Goal: Task Accomplishment & Management: Manage account settings

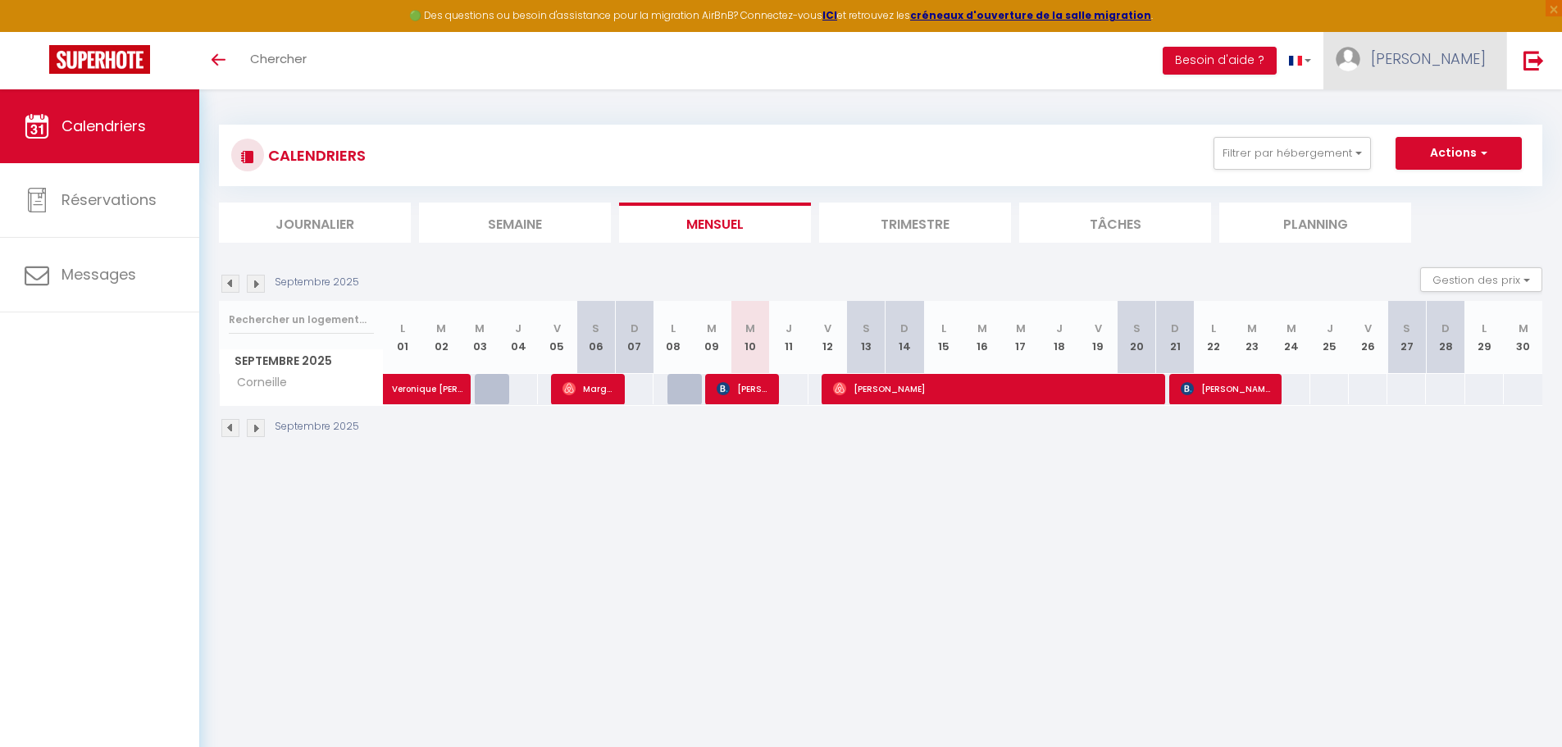
click at [1449, 64] on span "[PERSON_NAME]" at bounding box center [1428, 58] width 115 height 20
click at [1451, 111] on link "Paramètres" at bounding box center [1440, 114] width 121 height 28
select select "fr"
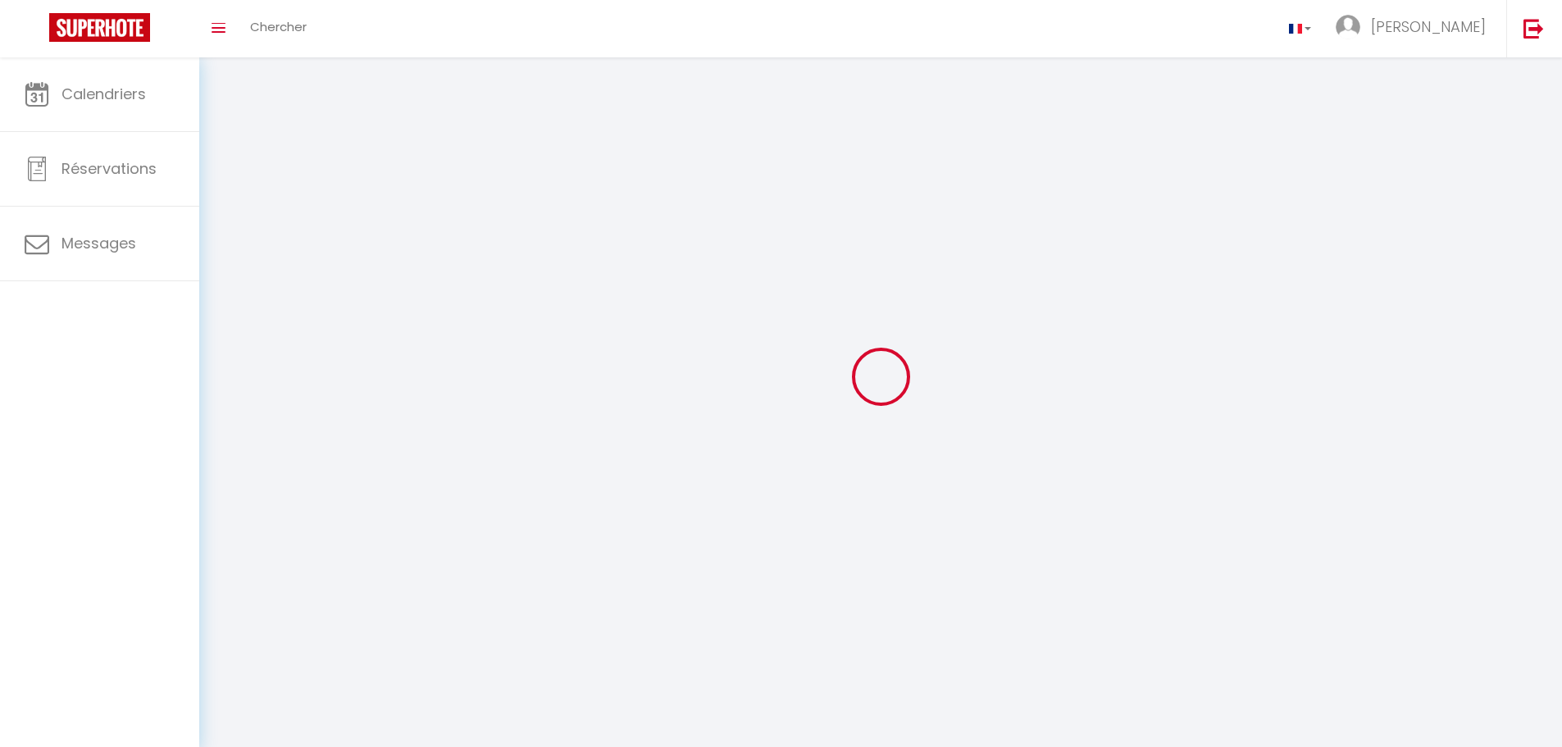
type input "[PERSON_NAME]"
type input "CORBEAU"
select select
select select "28"
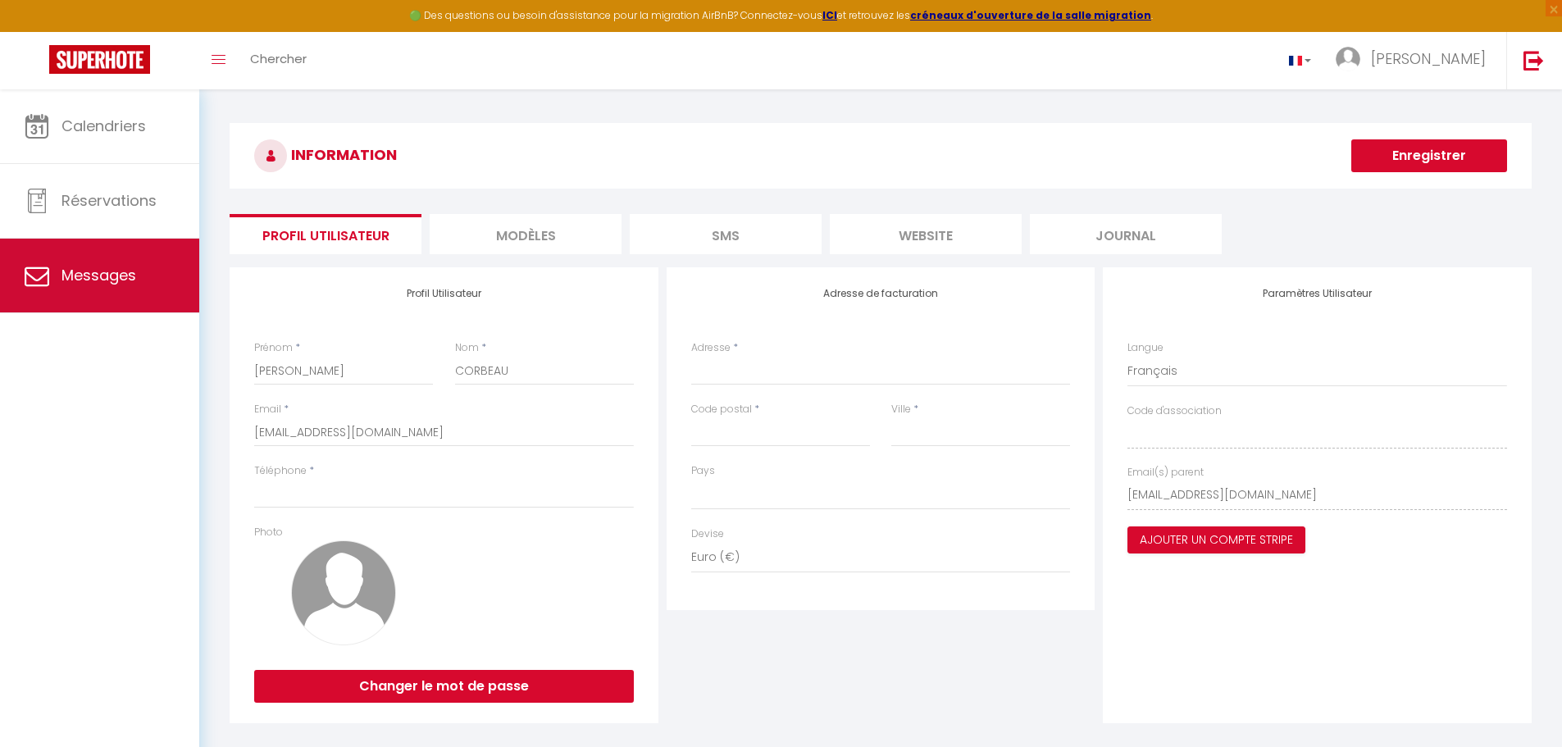
select select
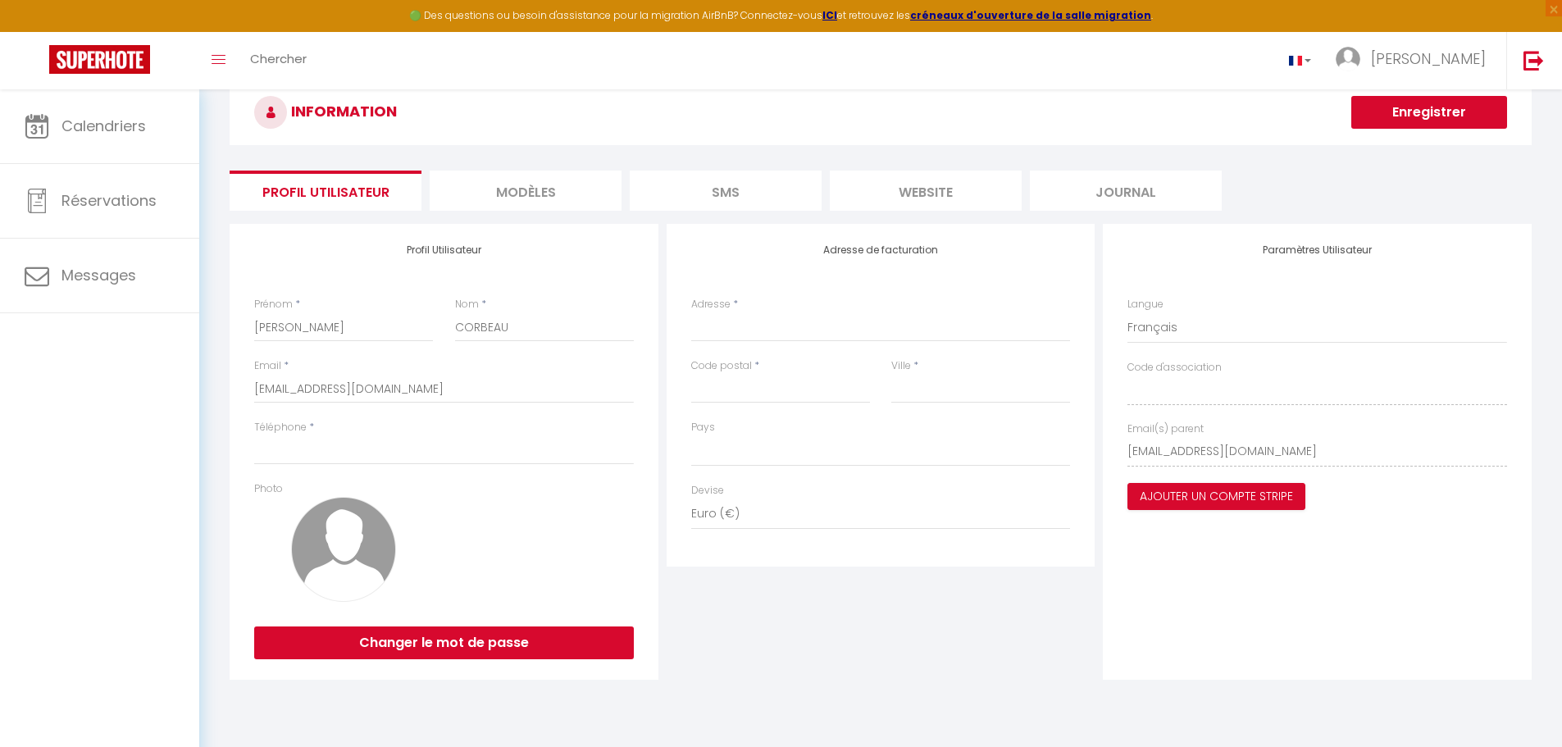
scroll to position [89, 0]
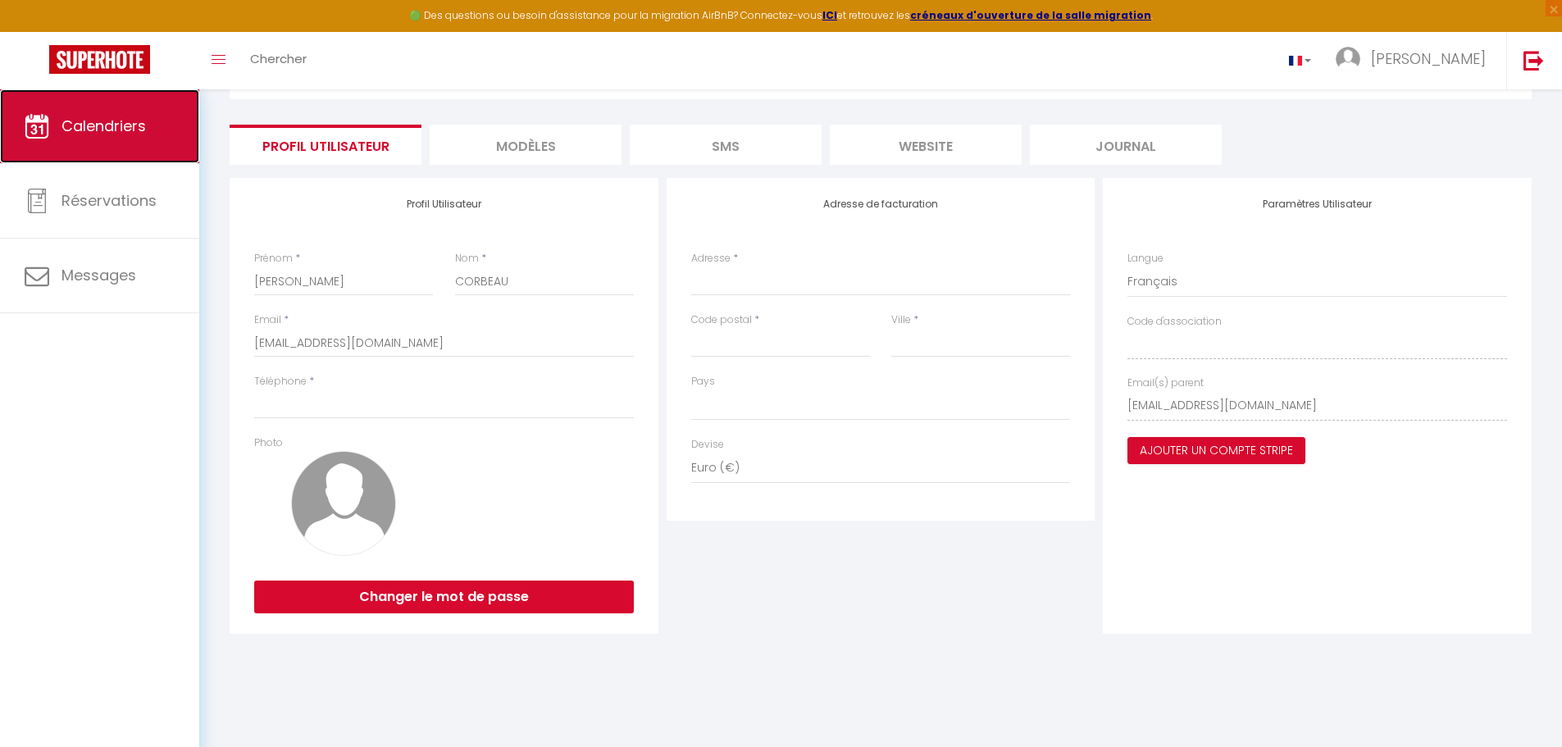
click at [66, 153] on link "Calendriers" at bounding box center [99, 126] width 199 height 74
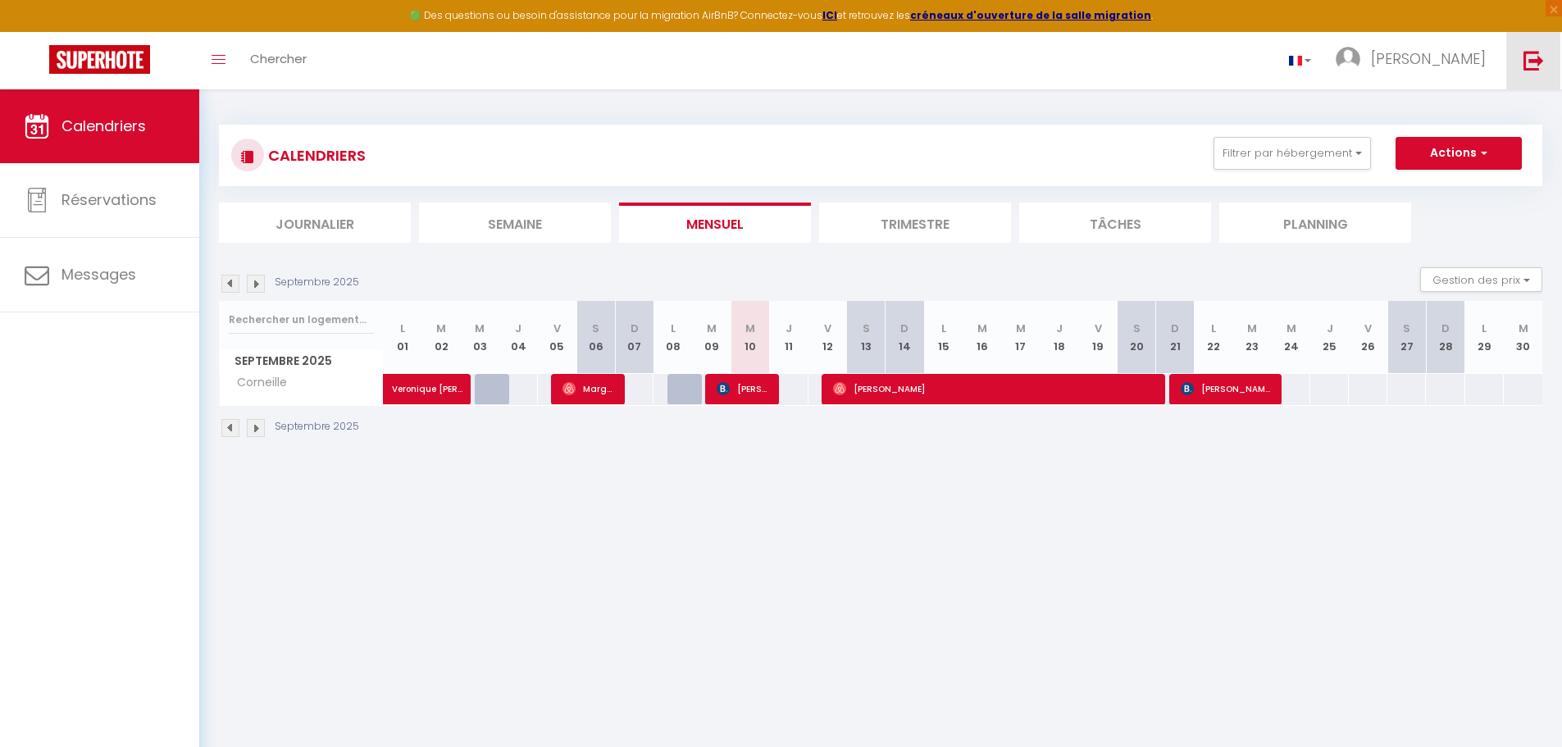
click at [1538, 69] on img at bounding box center [1533, 60] width 20 height 20
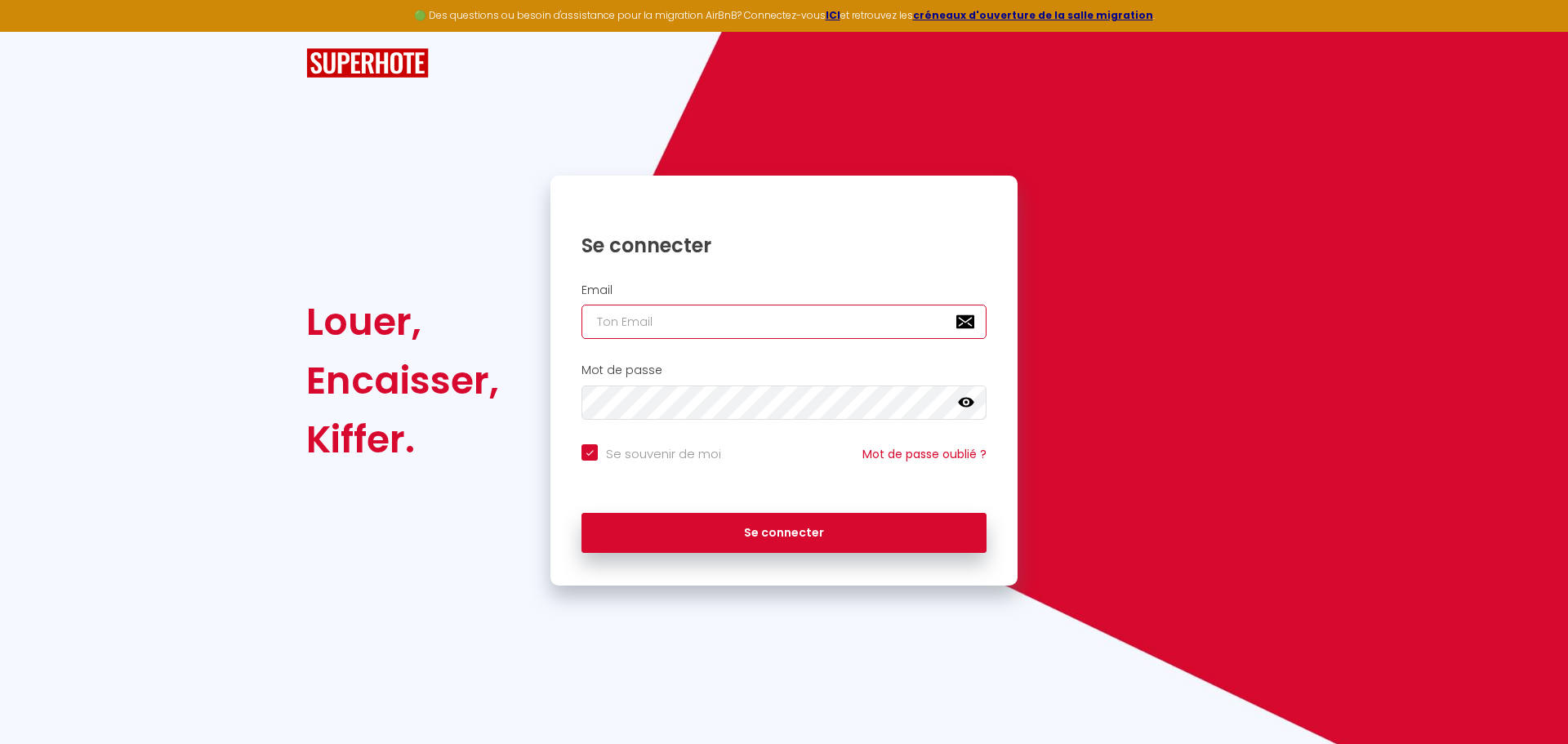
type input "[EMAIL_ADDRESS][DOMAIN_NAME]"
click at [968, 404] on icon at bounding box center [966, 402] width 16 height 16
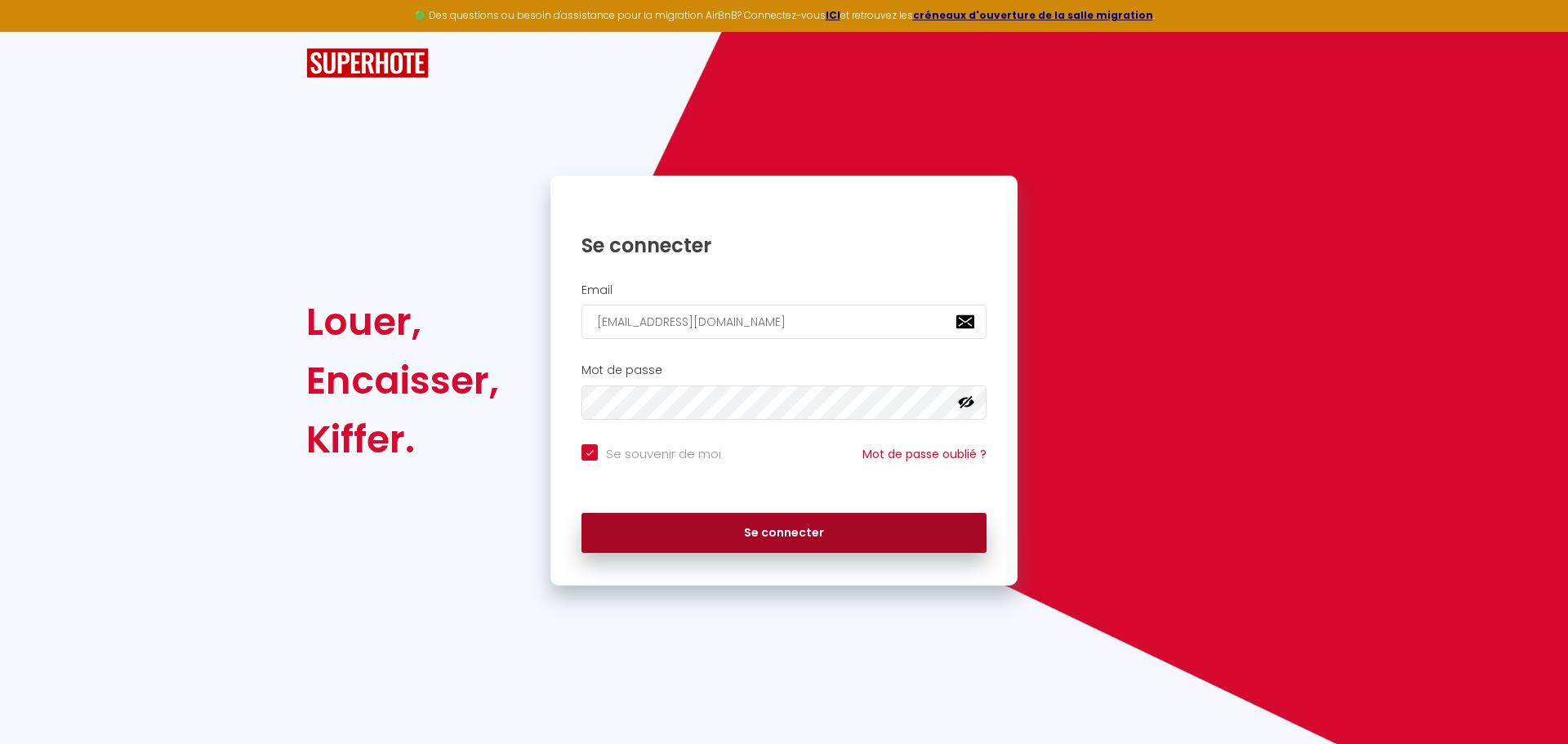
click at [743, 532] on button "Se connecter" at bounding box center [784, 533] width 405 height 41
checkbox input "true"
